Goal: Task Accomplishment & Management: Manage account settings

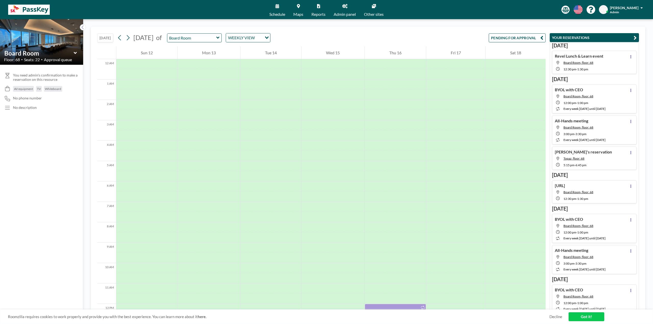
click at [530, 37] on button "PENDING FOR APPROVAL" at bounding box center [517, 37] width 57 height 9
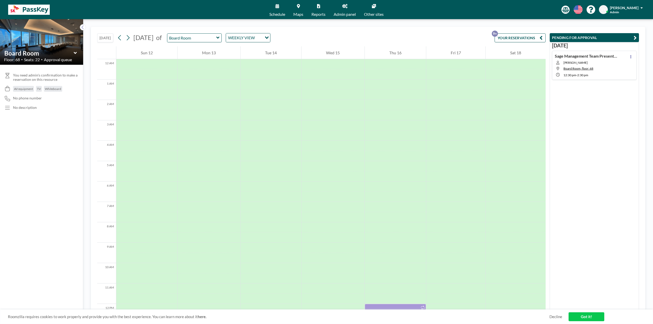
click at [609, 62] on span "Tony Wang" at bounding box center [591, 63] width 56 height 4
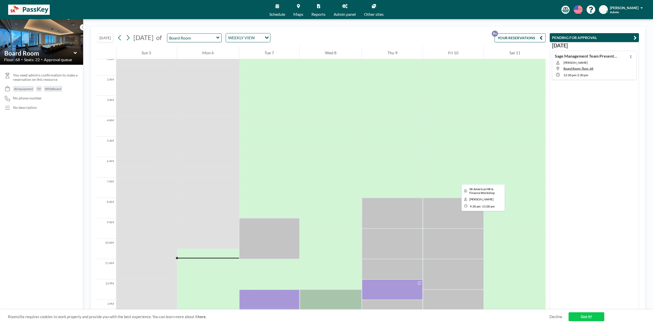
scroll to position [102, 0]
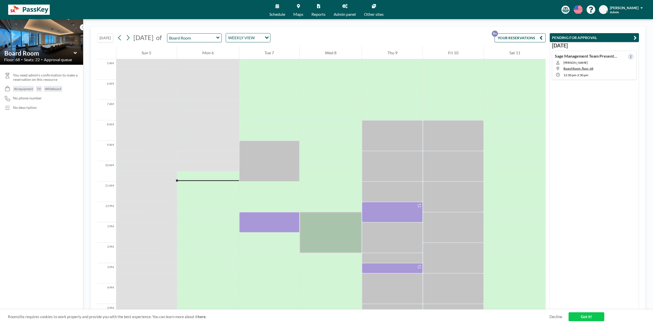
click at [630, 57] on icon at bounding box center [630, 56] width 1 height 3
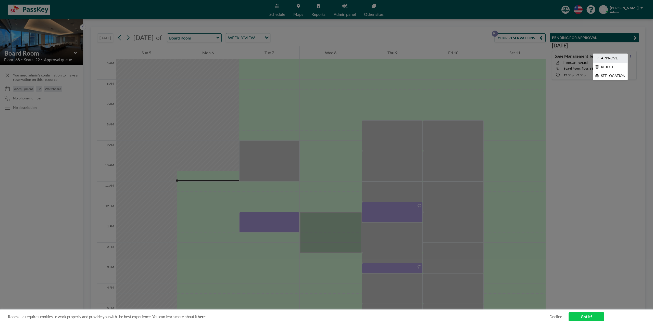
click at [619, 56] on li "APPROVE" at bounding box center [610, 58] width 34 height 9
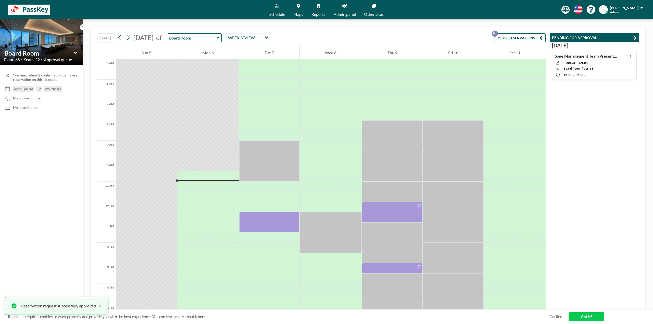
click at [530, 40] on button "YOUR RESERVATIONS 9+" at bounding box center [519, 37] width 51 height 9
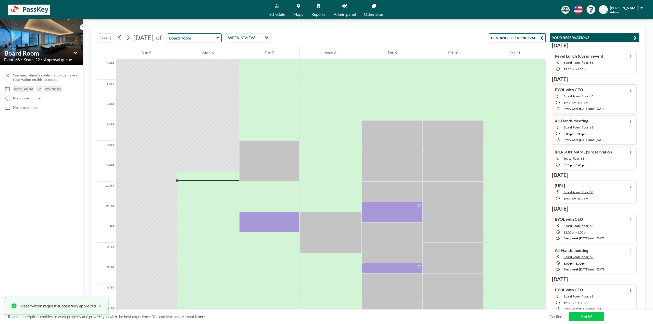
click at [530, 40] on button "PENDING FOR APPROVAL" at bounding box center [517, 37] width 57 height 9
